Goal: Transaction & Acquisition: Purchase product/service

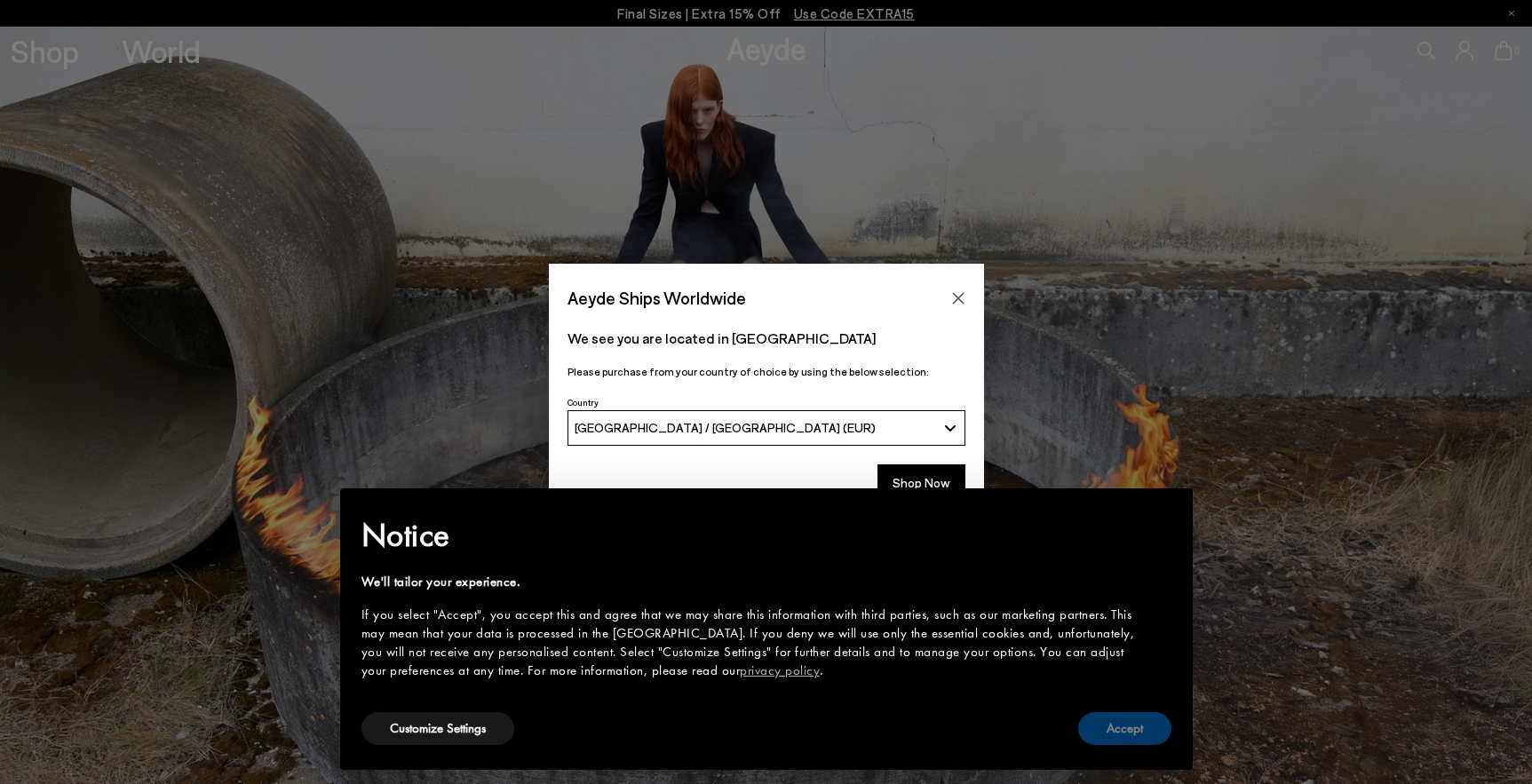
click at [1130, 728] on button "Accept" at bounding box center [1125, 728] width 93 height 33
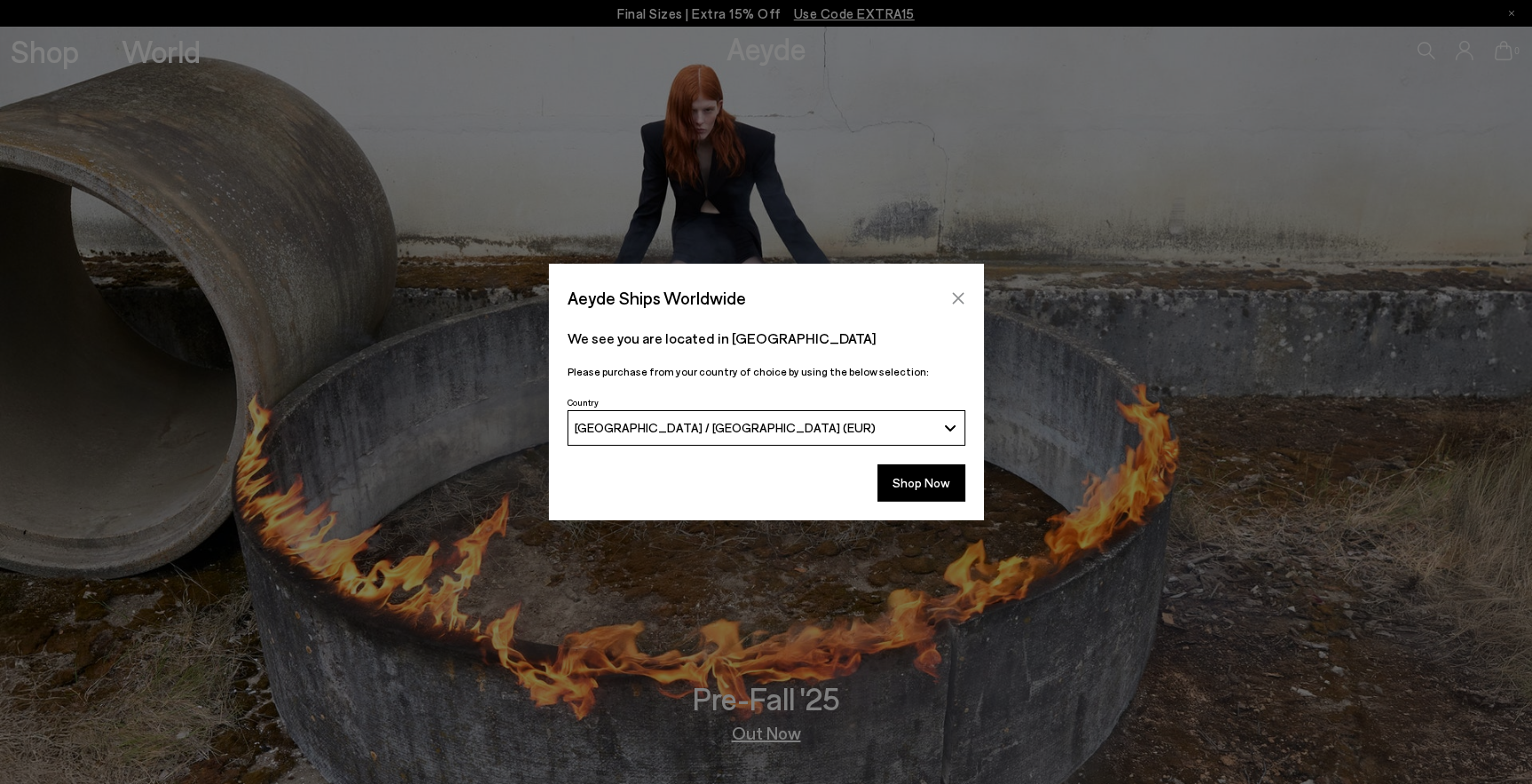
click at [952, 294] on icon "Close" at bounding box center [958, 298] width 14 height 14
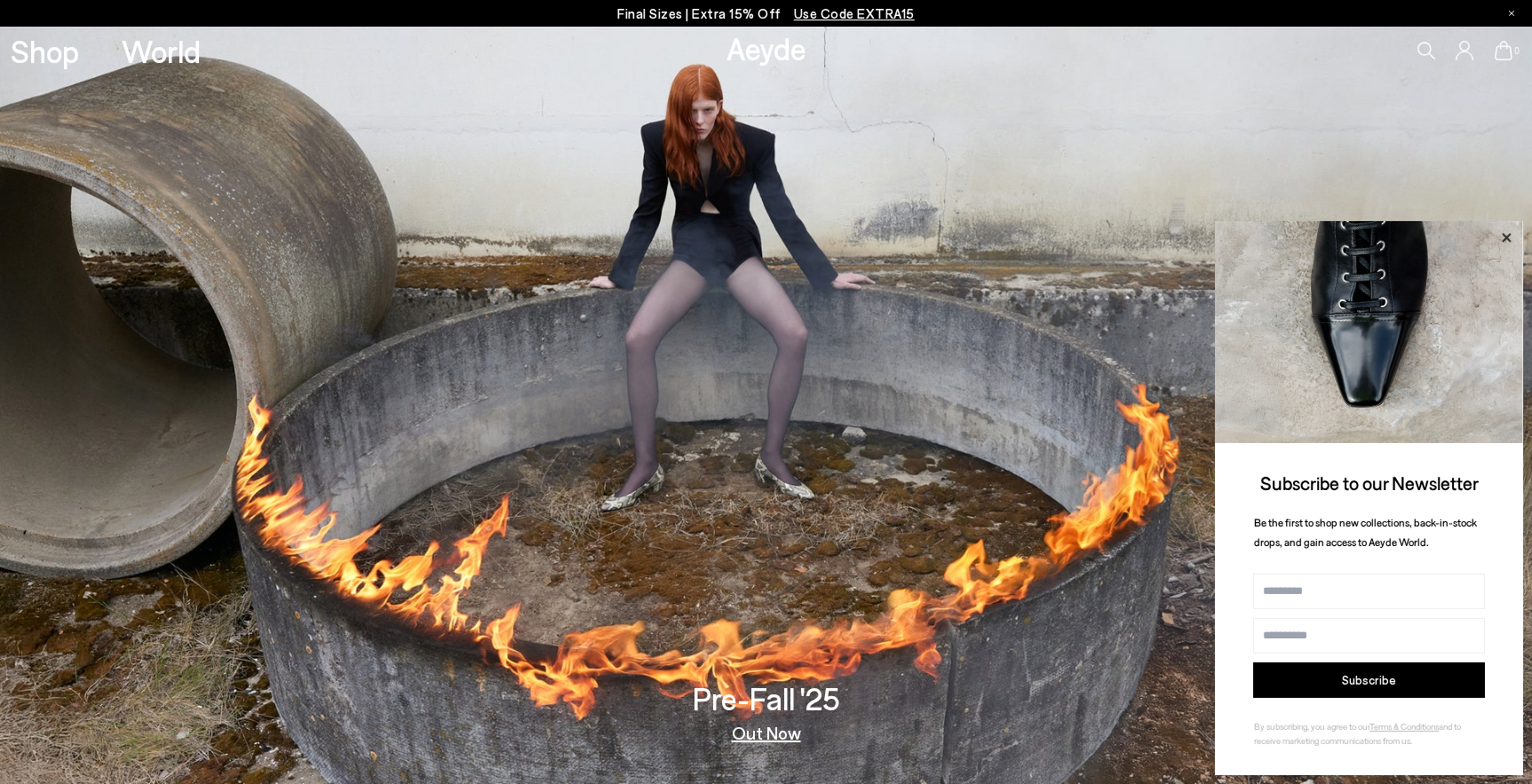
click at [1508, 238] on icon at bounding box center [1506, 237] width 9 height 9
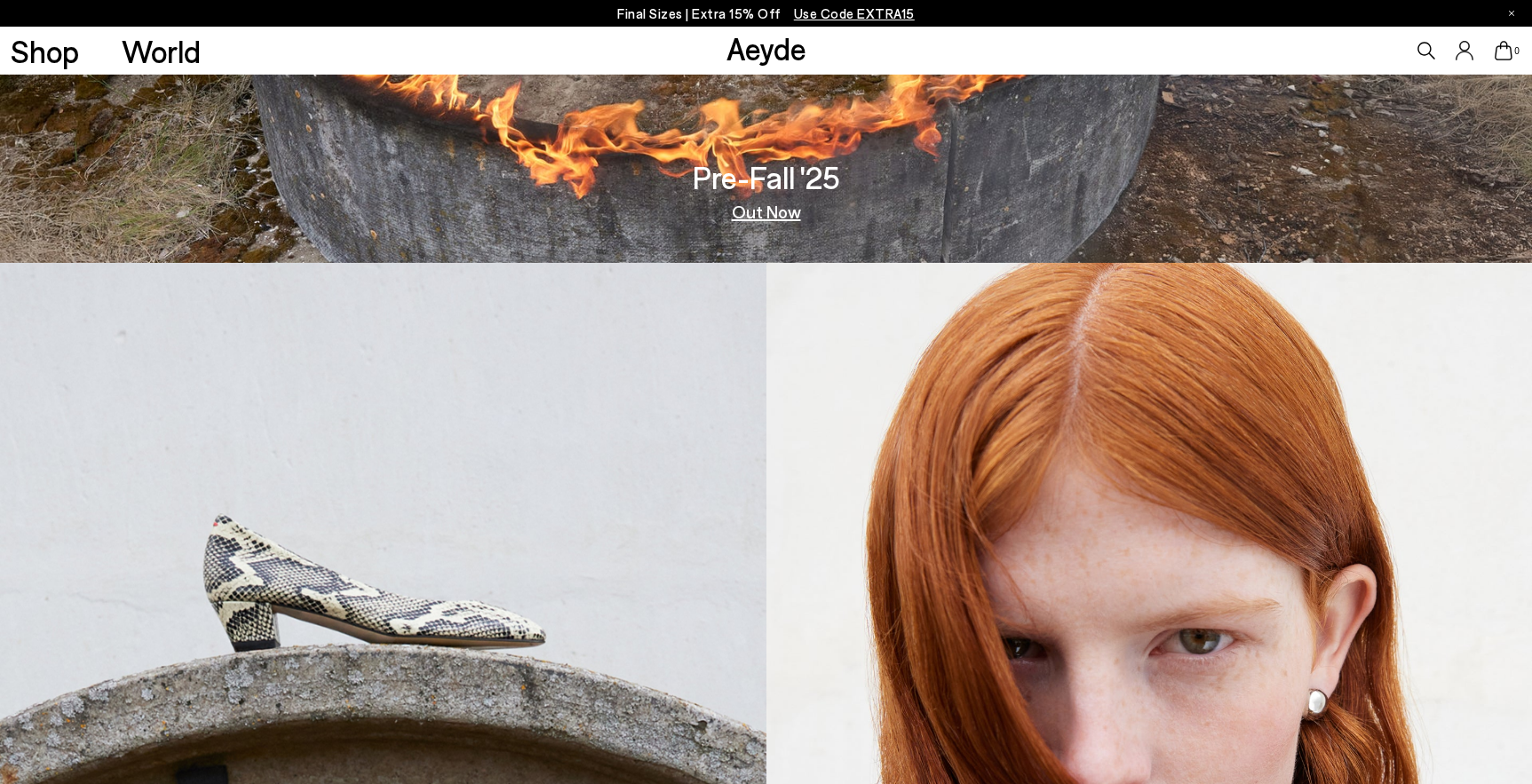
scroll to position [392, 0]
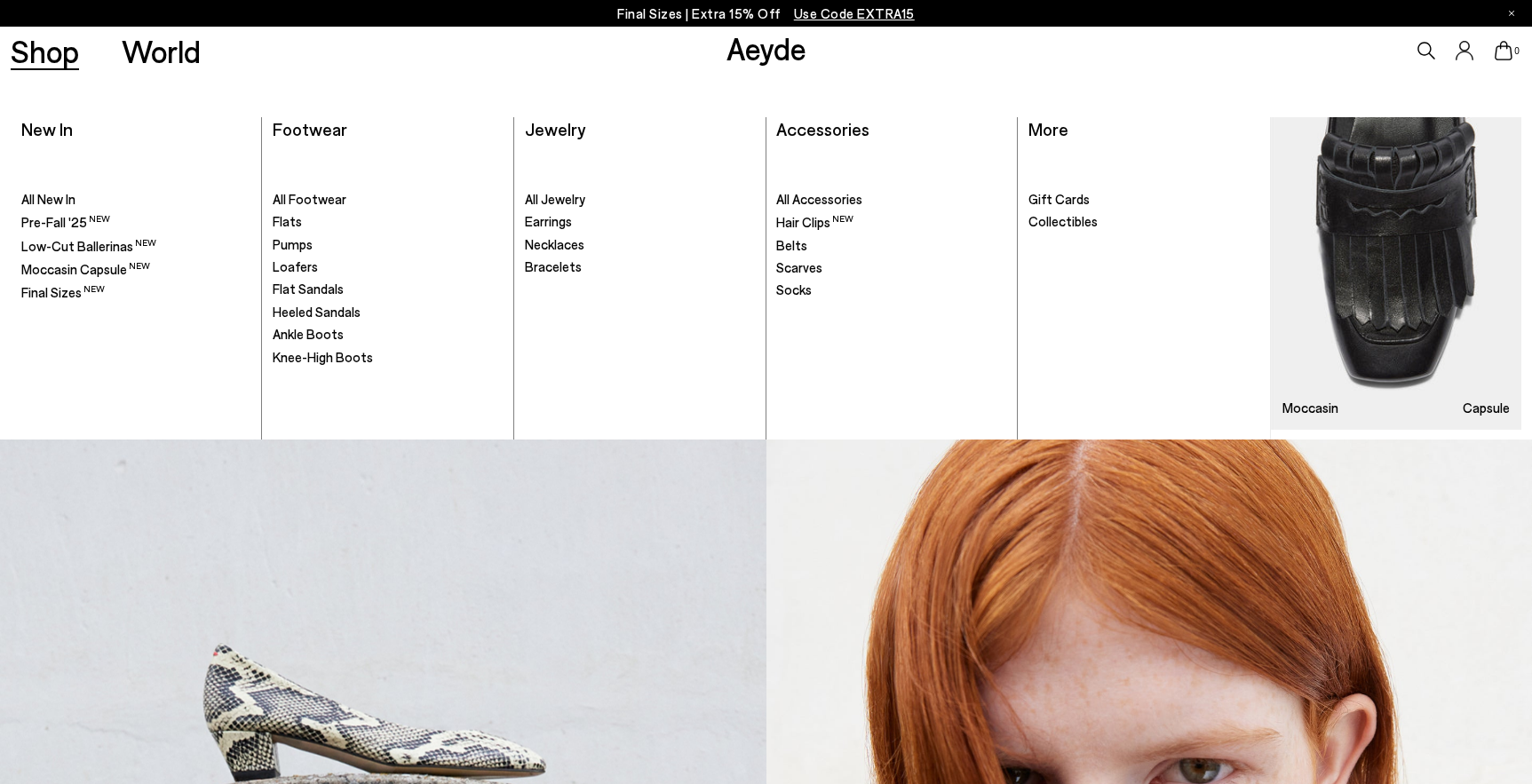
click at [39, 46] on link "Shop" at bounding box center [45, 51] width 68 height 31
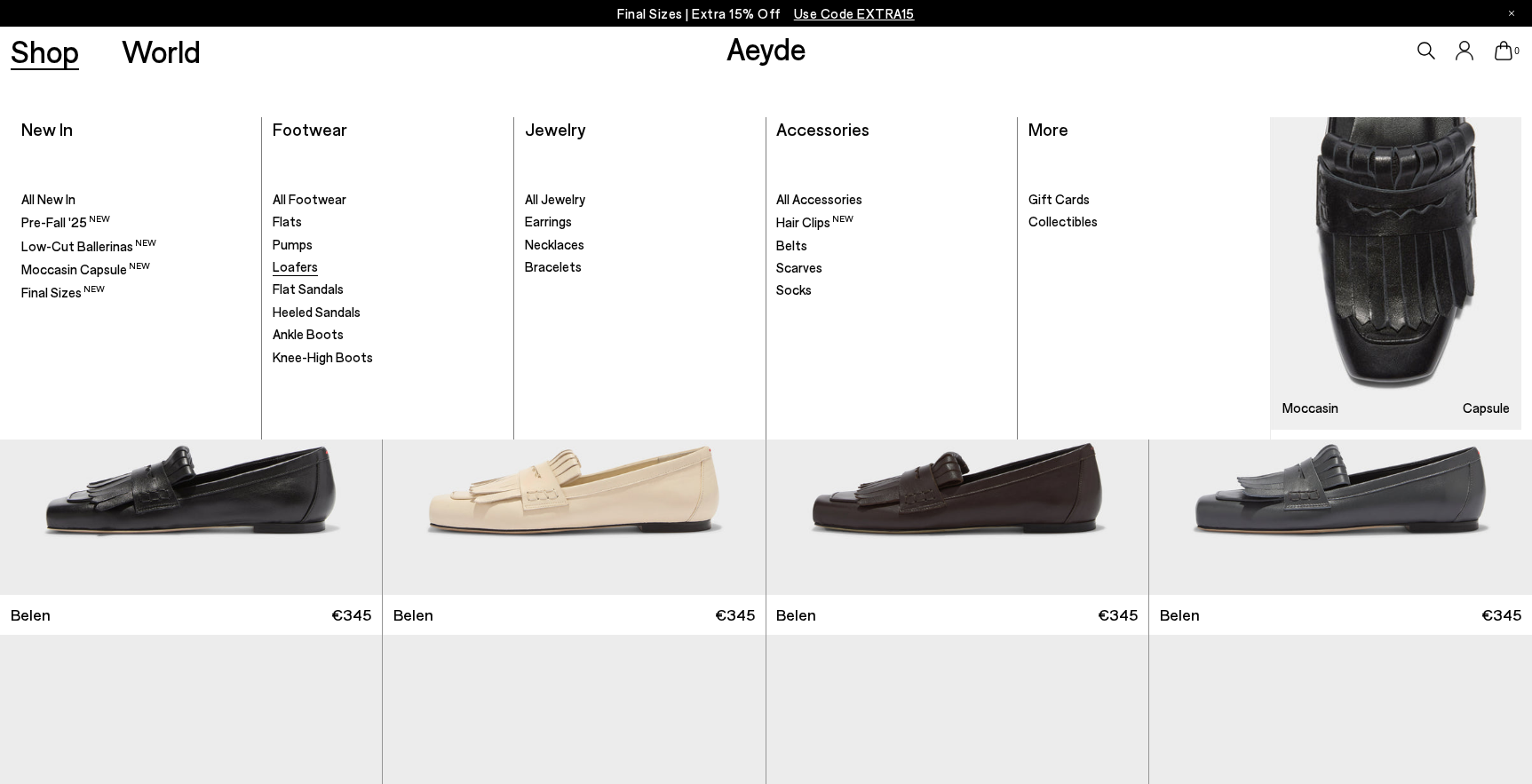
click at [295, 270] on span "Loafers" at bounding box center [295, 266] width 46 height 16
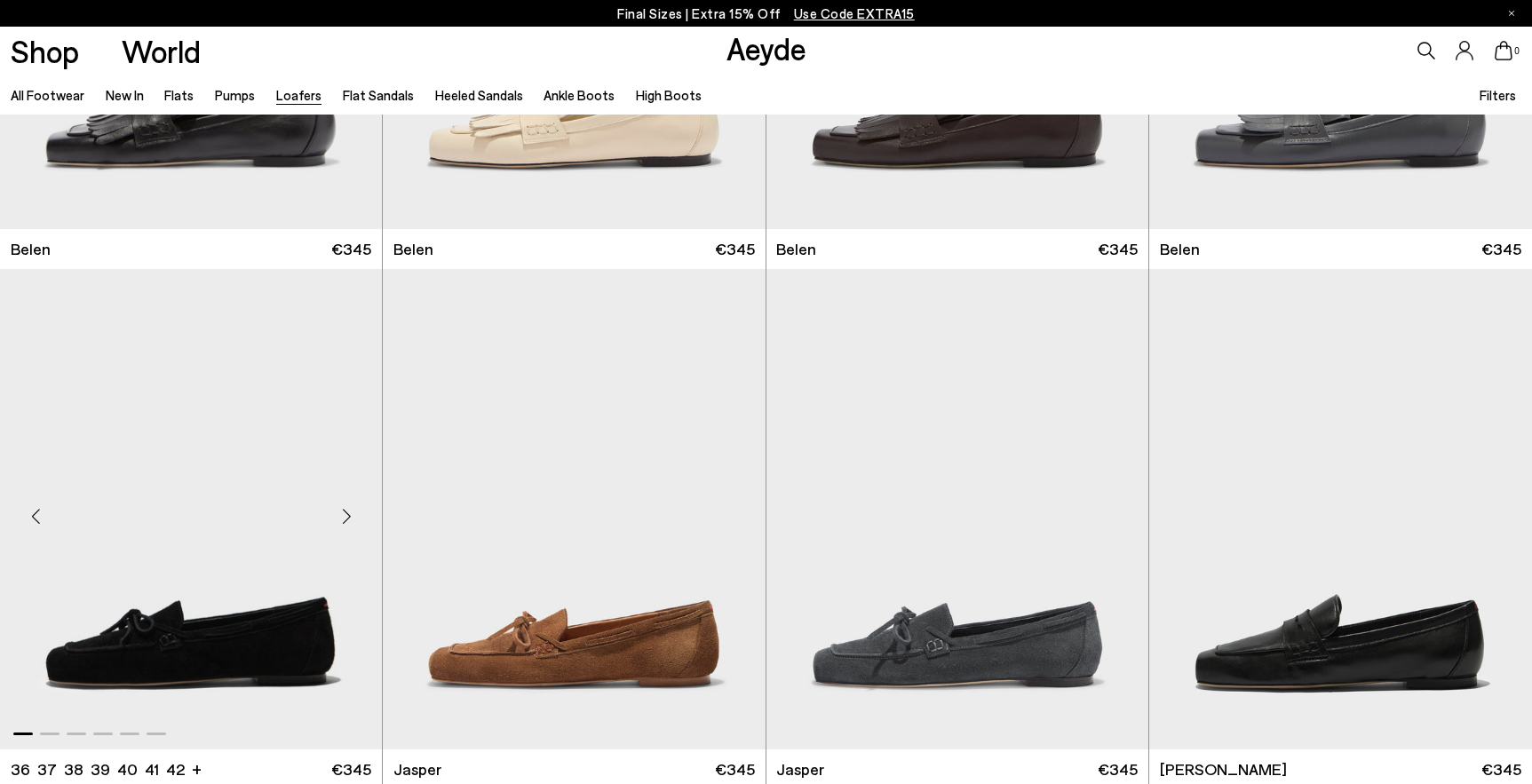
scroll to position [470, 0]
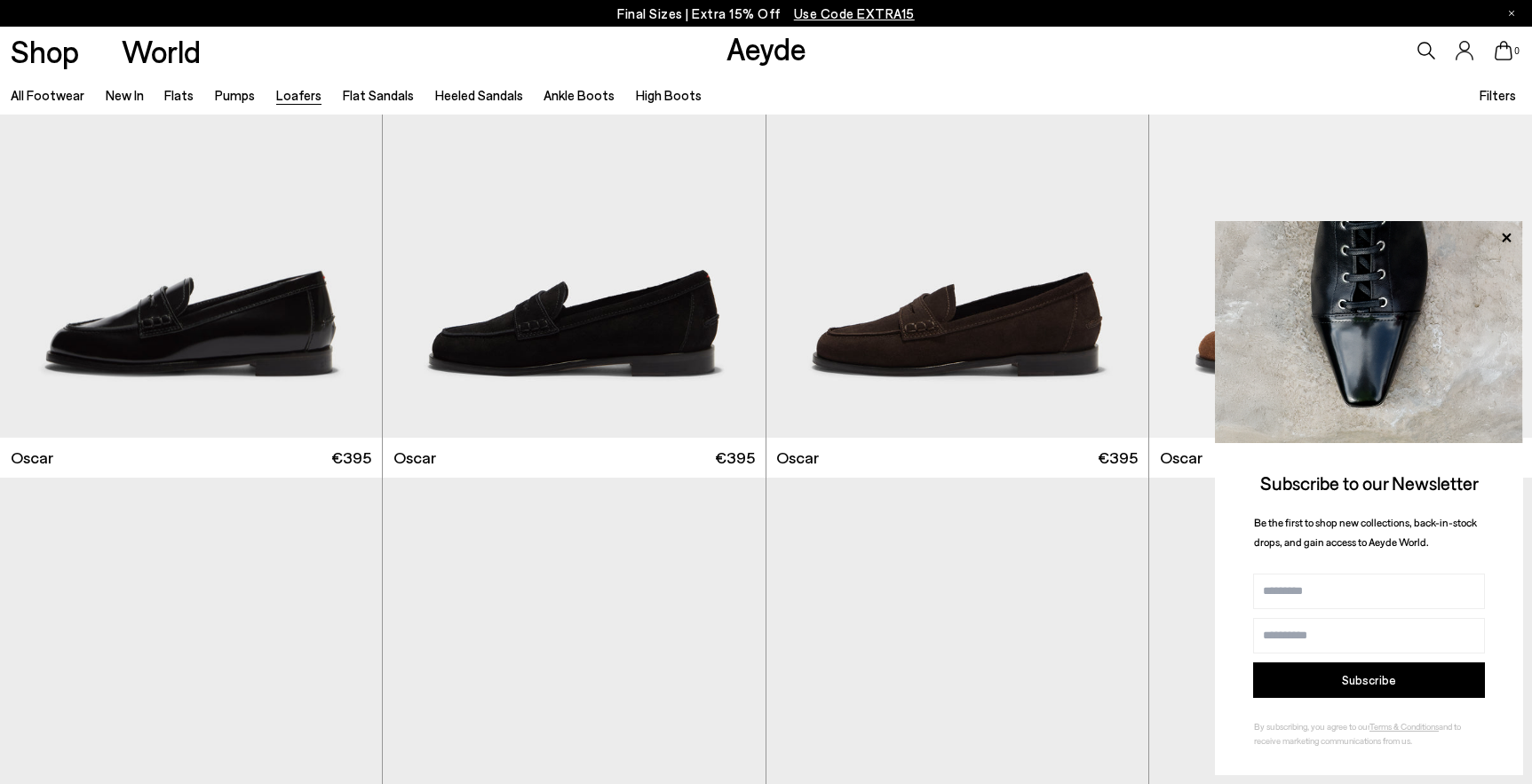
scroll to position [3324, 0]
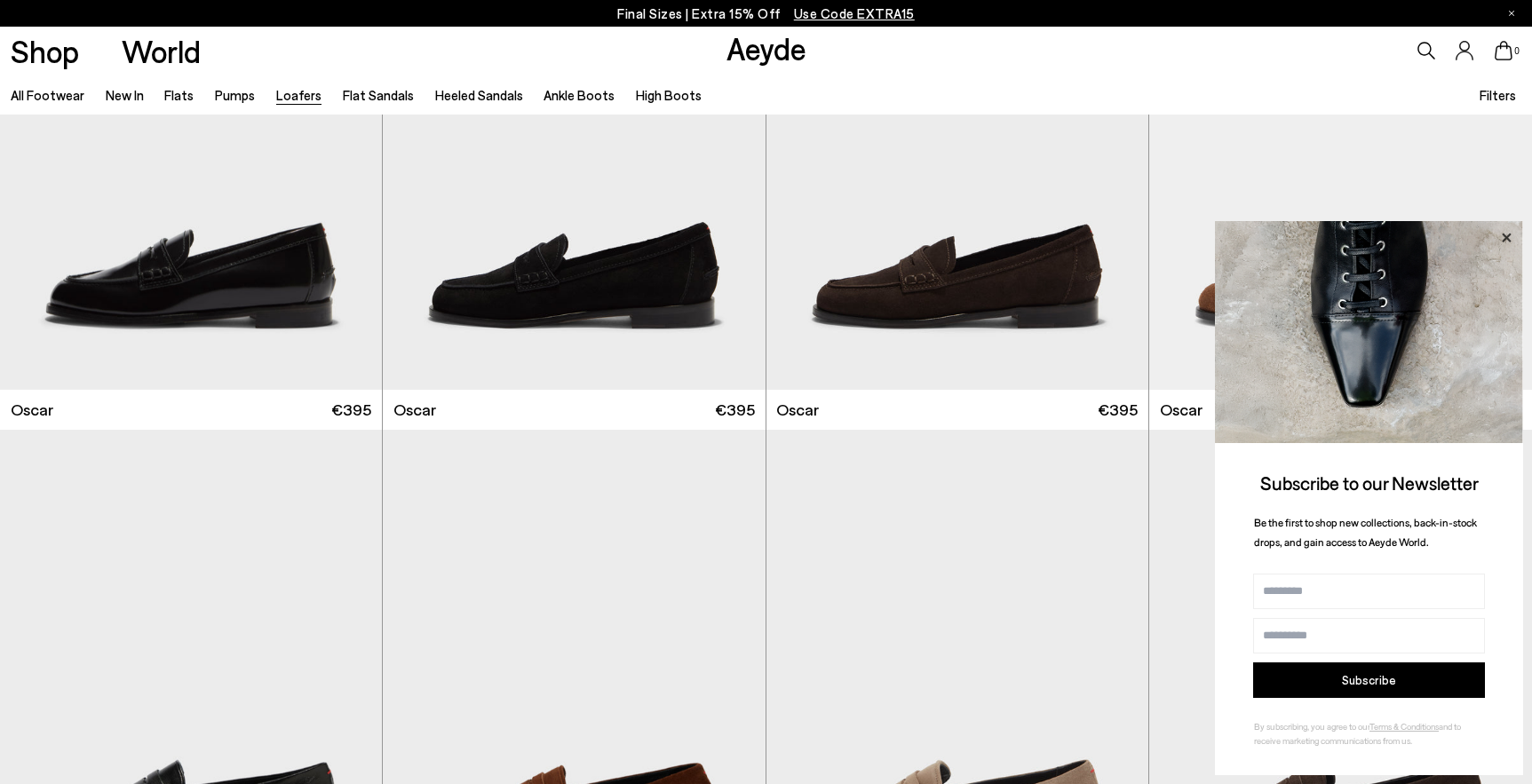
click at [1502, 227] on icon at bounding box center [1506, 238] width 23 height 23
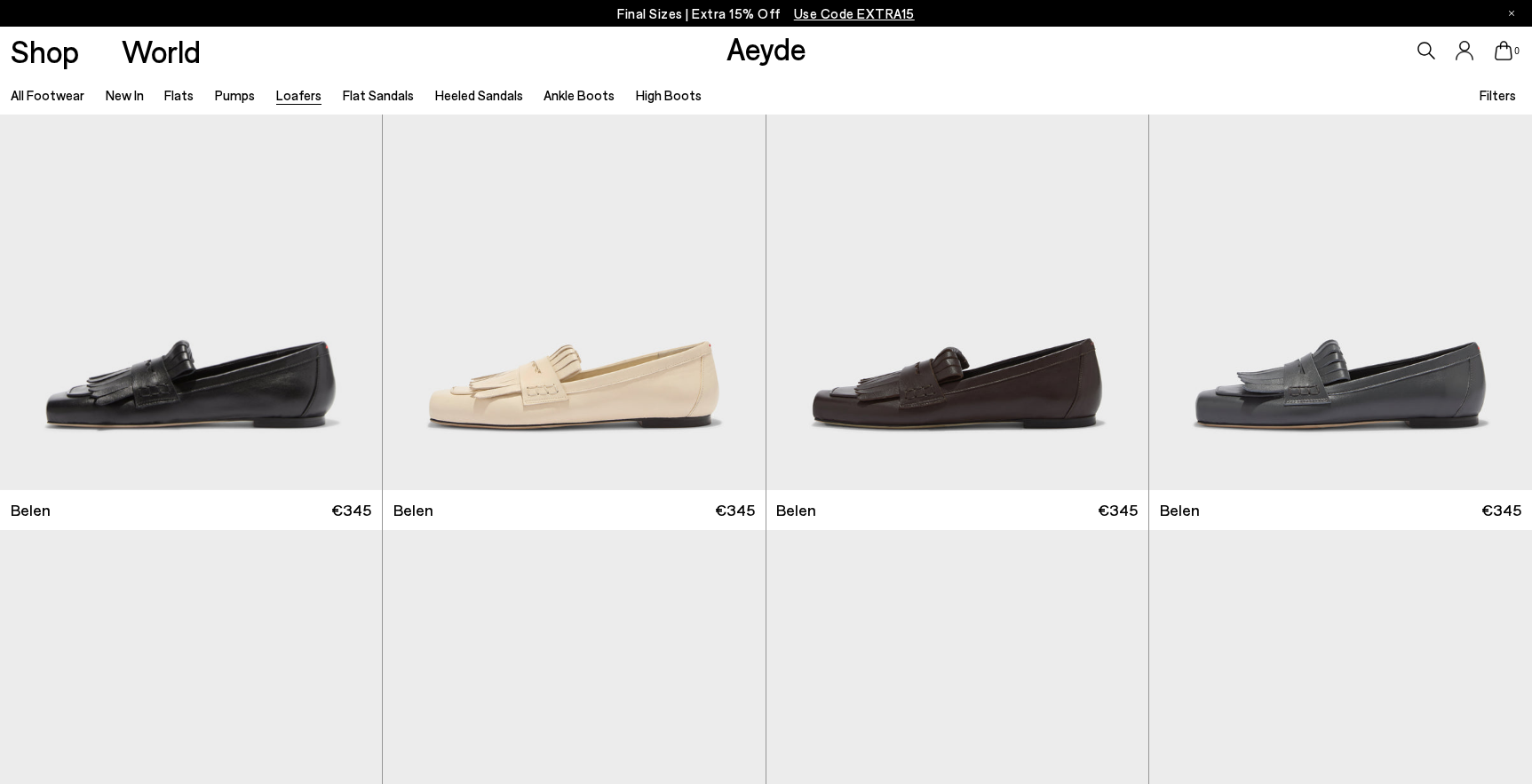
scroll to position [0, 0]
